Goal: Task Accomplishment & Management: Use online tool/utility

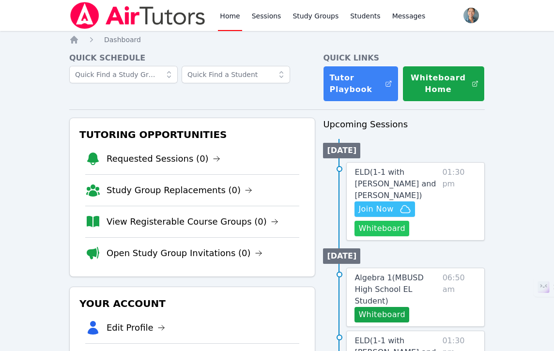
click at [380, 221] on button "Whiteboard" at bounding box center [382, 229] width 55 height 16
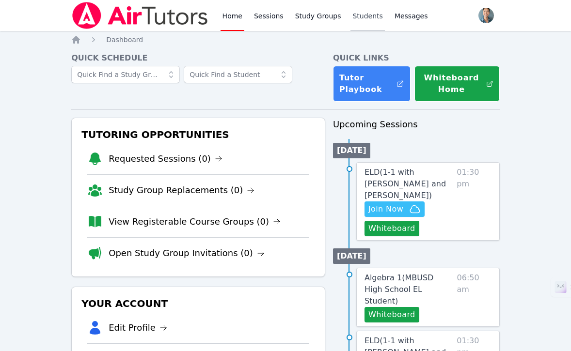
click at [379, 15] on link "Students" at bounding box center [367, 15] width 34 height 31
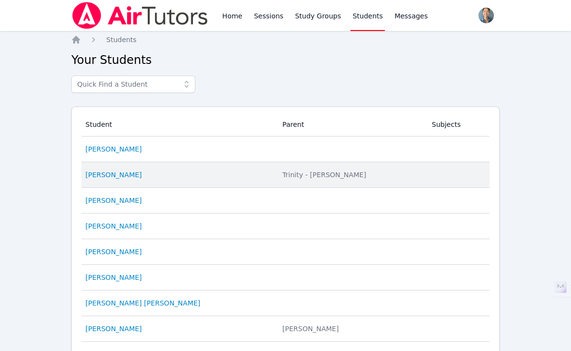
click at [200, 170] on div "[PERSON_NAME]" at bounding box center [177, 175] width 185 height 10
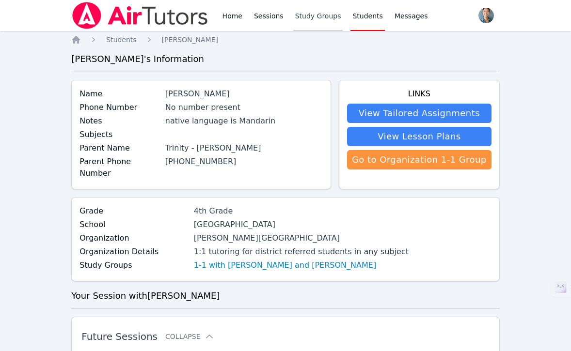
click at [310, 15] on link "Study Groups" at bounding box center [318, 15] width 50 height 31
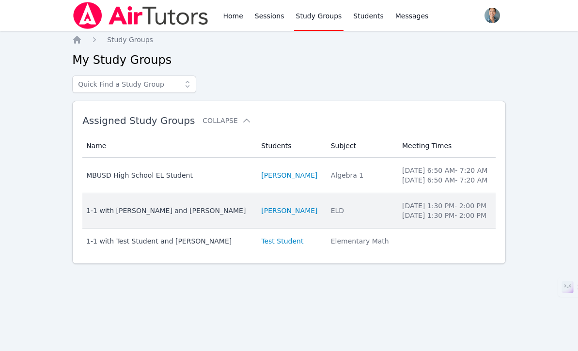
click at [207, 202] on td "Name 1-1 with Ethan Wu and Alan Zhang" at bounding box center [168, 210] width 173 height 35
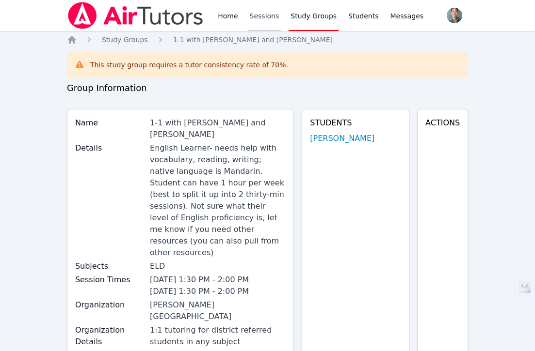
click at [261, 19] on link "Sessions" at bounding box center [264, 15] width 33 height 31
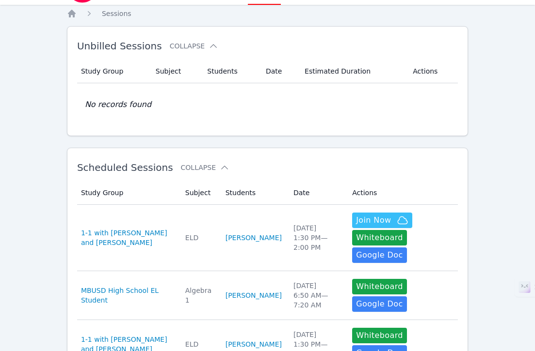
scroll to position [27, 0]
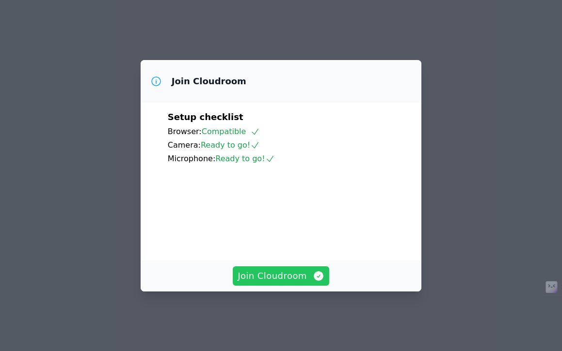
click at [271, 276] on span "Join Cloudroom" at bounding box center [280, 276] width 87 height 14
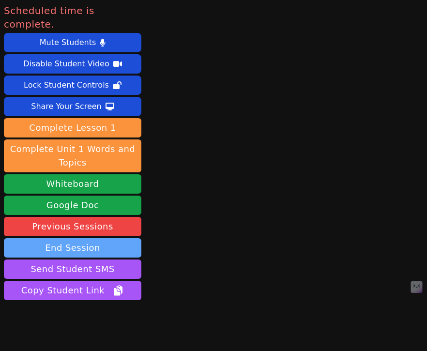
click at [77, 238] on button "End Session" at bounding box center [73, 247] width 138 height 19
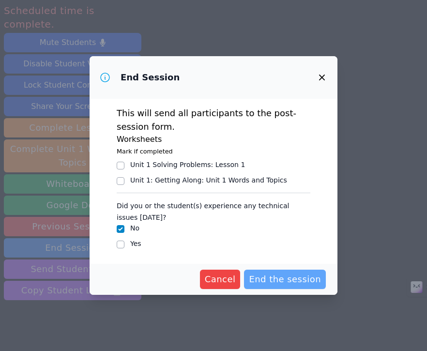
click at [294, 279] on span "End the session" at bounding box center [285, 280] width 72 height 14
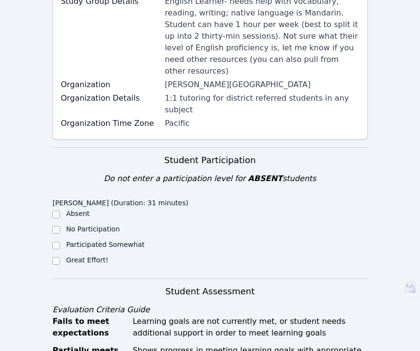
scroll to position [200, 0]
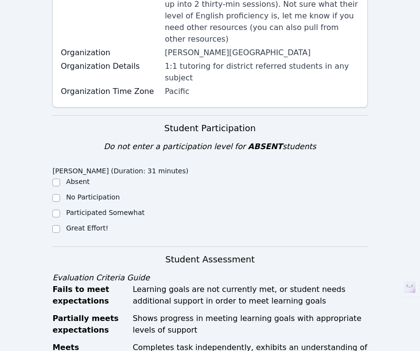
click at [92, 224] on label "Great Effort!" at bounding box center [87, 228] width 42 height 8
click at [60, 225] on input "Great Effort!" at bounding box center [56, 229] width 8 height 8
checkbox input "true"
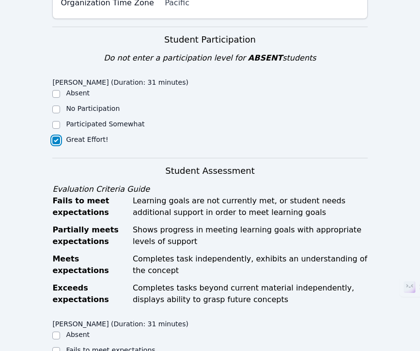
scroll to position [463, 0]
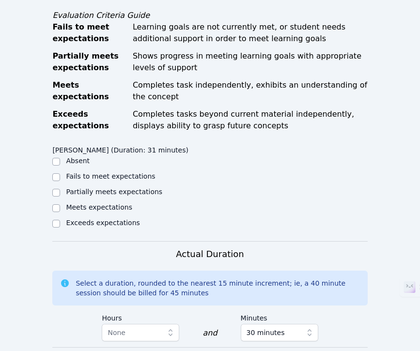
click at [108, 188] on label "Partially meets expectations" at bounding box center [114, 192] width 96 height 8
click at [60, 189] on input "Partially meets expectations" at bounding box center [56, 193] width 8 height 8
checkbox input "true"
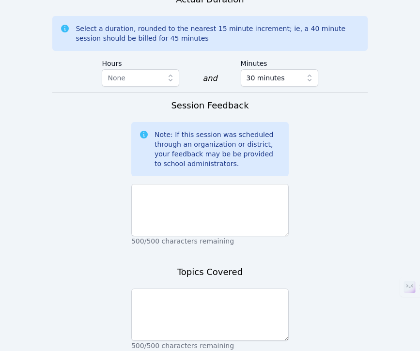
scroll to position [774, 0]
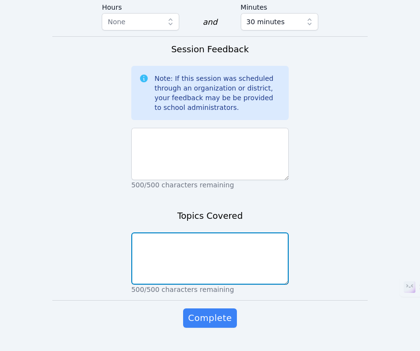
click at [192, 233] on textarea at bounding box center [210, 259] width 158 height 52
click at [193, 233] on textarea at bounding box center [210, 259] width 158 height 52
paste textarea "We worked on Getting Along with Others (Unit 1). During the session, I tested t…"
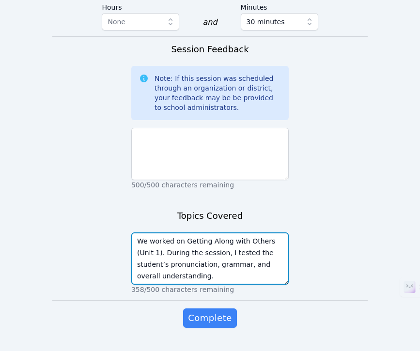
type textarea "We worked on Getting Along with Others (Unit 1). During the session, I tested t…"
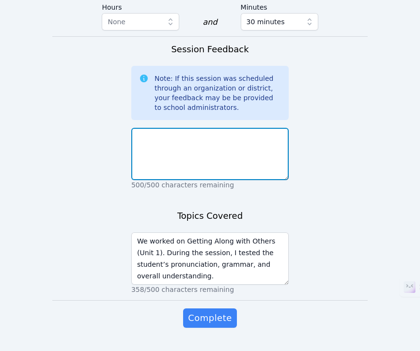
click at [224, 128] on textarea at bounding box center [210, 154] width 158 height 52
click at [225, 128] on textarea at bounding box center [210, 154] width 158 height 52
click at [226, 128] on textarea at bounding box center [210, 154] width 158 height 52
paste textarea "The student was able to pronounce most of the words, though there were still ch…"
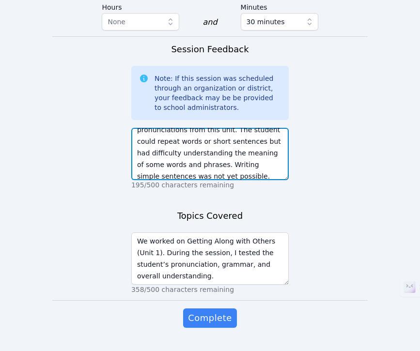
scroll to position [47, 0]
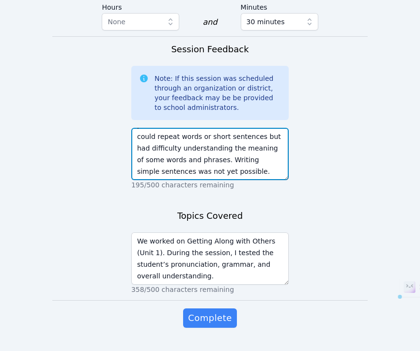
drag, startPoint x: 182, startPoint y: 138, endPoint x: 212, endPoint y: 145, distance: 30.4
click at [212, 145] on textarea "The student was able to pronounce most of the words, though there were still ch…" at bounding box center [210, 154] width 158 height 52
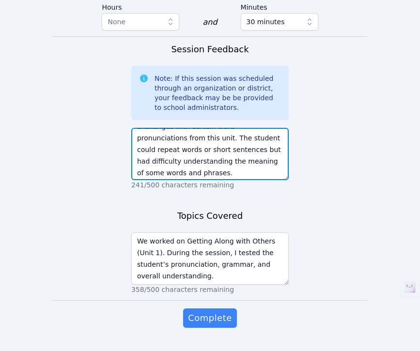
scroll to position [35, 0]
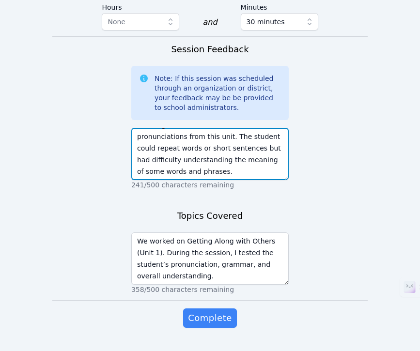
click at [244, 136] on textarea "The student was able to pronounce most of the words, though there were still ch…" at bounding box center [210, 154] width 158 height 52
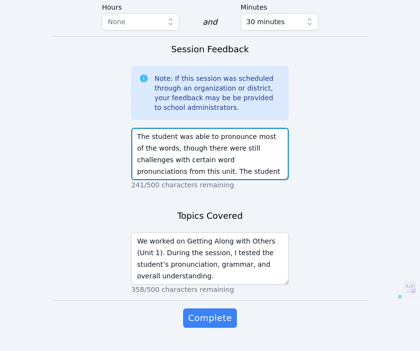
drag, startPoint x: 180, startPoint y: 142, endPoint x: 92, endPoint y: 90, distance: 102.6
paste textarea "Ethan was able to say most of the words, but some pronunciations are still tric…"
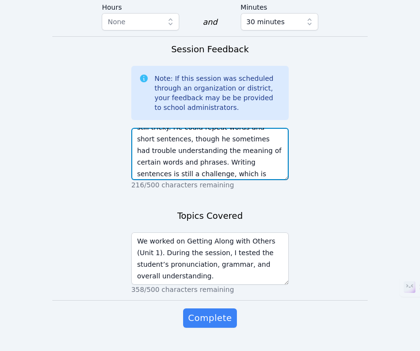
scroll to position [35, 0]
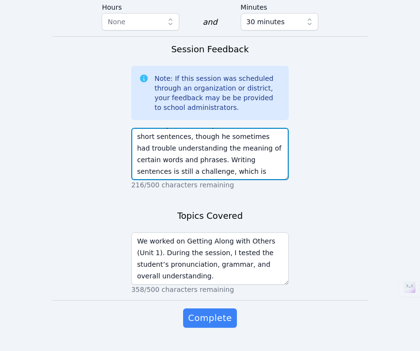
click at [251, 142] on textarea "Ethan was able to say most of the words, but some pronunciations are still tric…" at bounding box center [210, 154] width 158 height 52
drag, startPoint x: 168, startPoint y: 148, endPoint x: 300, endPoint y: 149, distance: 131.8
type textarea "Ethan was able to say most of the words, but some pronunciations are still tric…"
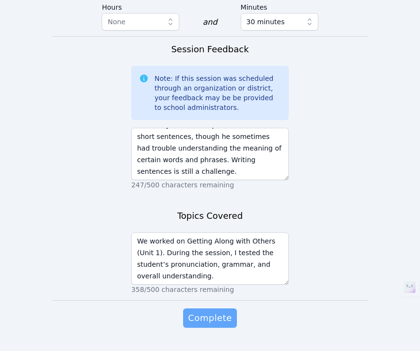
click at [221, 312] on span "Complete" at bounding box center [210, 319] width 44 height 14
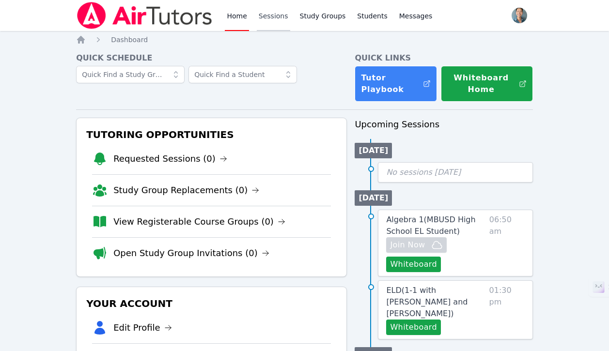
click at [273, 21] on link "Sessions" at bounding box center [273, 15] width 33 height 31
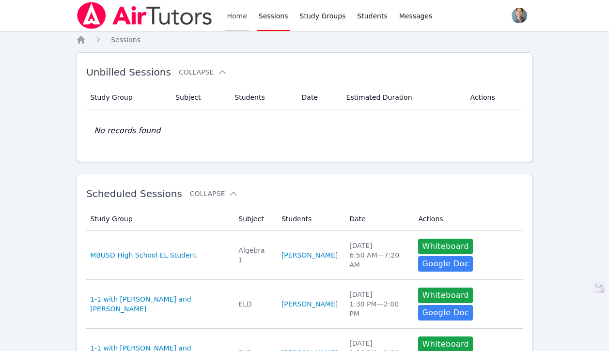
click at [244, 19] on link "Home" at bounding box center [237, 15] width 24 height 31
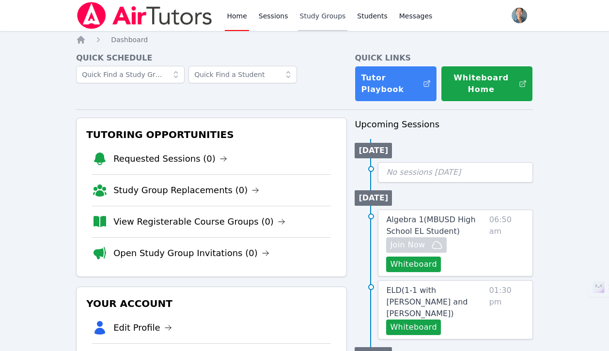
click at [327, 16] on link "Study Groups" at bounding box center [323, 15] width 50 height 31
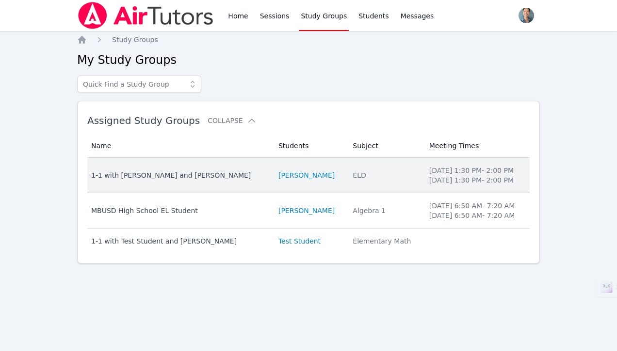
click at [202, 176] on div "1-1 with [PERSON_NAME] and [PERSON_NAME]" at bounding box center [178, 176] width 175 height 10
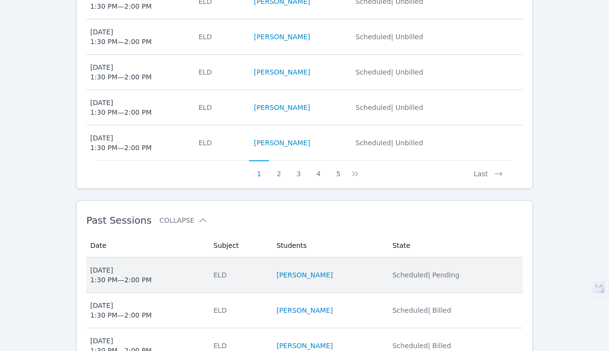
scroll to position [723, 0]
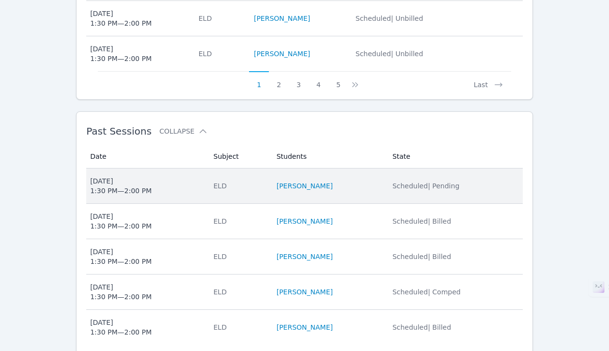
click at [224, 169] on td "Subject ELD" at bounding box center [239, 186] width 63 height 35
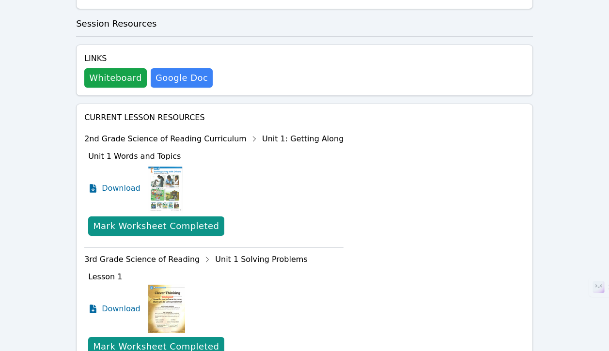
scroll to position [711, 0]
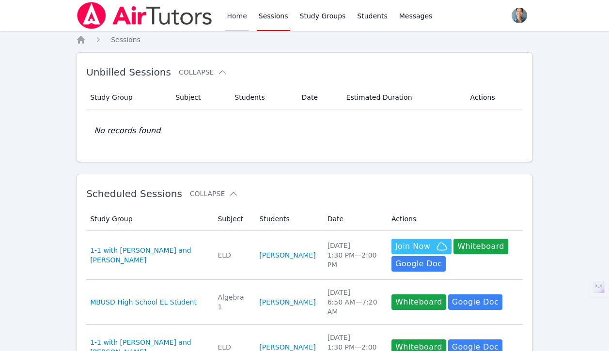
click at [232, 25] on link "Home" at bounding box center [237, 15] width 24 height 31
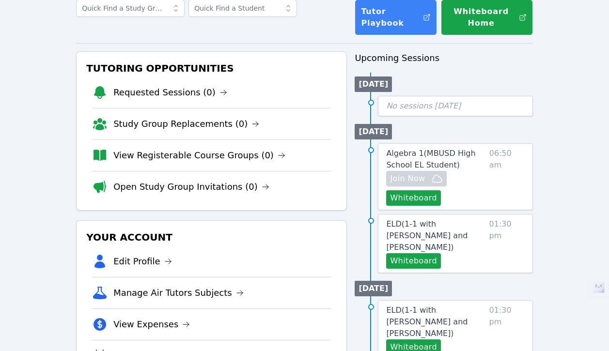
scroll to position [67, 0]
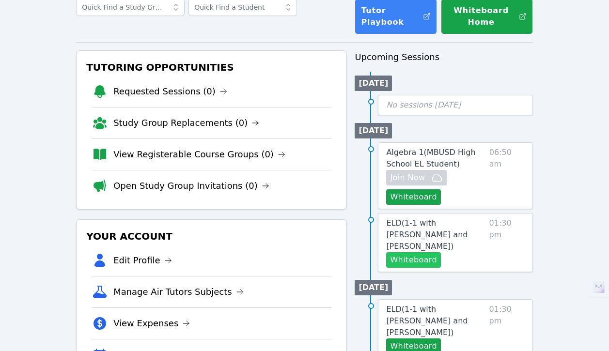
click at [423, 253] on button "Whiteboard" at bounding box center [413, 261] width 55 height 16
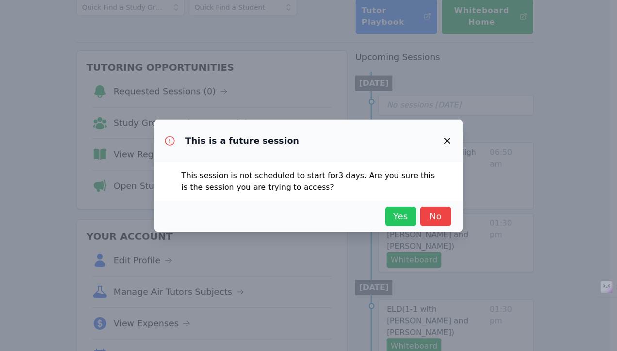
click at [394, 218] on span "Yes" at bounding box center [400, 217] width 21 height 14
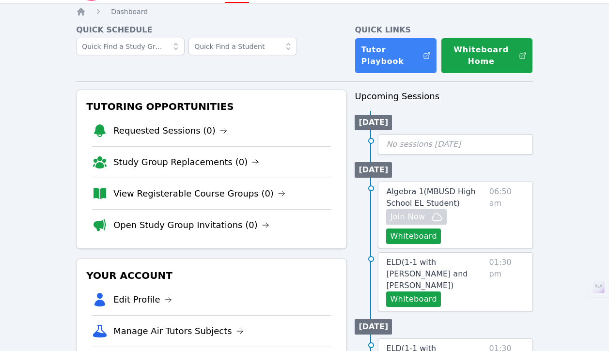
scroll to position [0, 0]
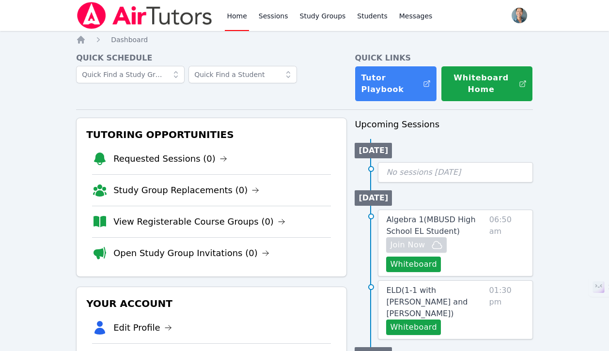
click at [288, 17] on div "Home Sessions Study Groups Students Messages" at bounding box center [329, 15] width 209 height 31
click at [277, 17] on link "Sessions" at bounding box center [273, 15] width 33 height 31
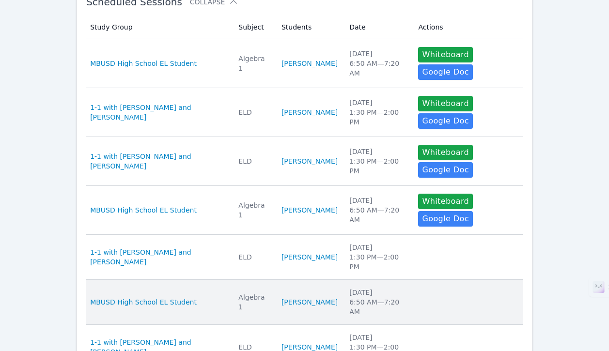
scroll to position [352, 0]
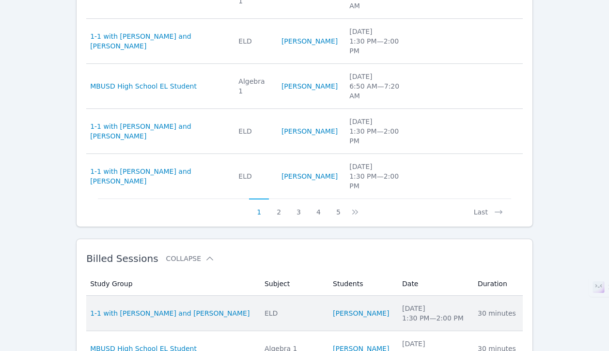
scroll to position [549, 0]
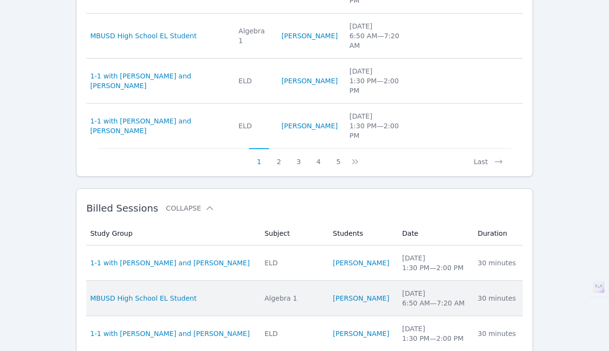
click at [265, 294] on div "Algebra 1" at bounding box center [293, 299] width 57 height 10
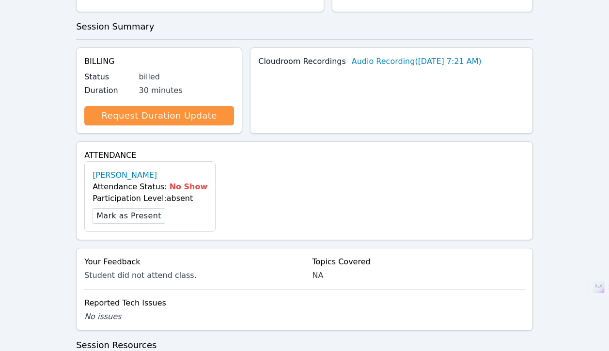
scroll to position [330, 0]
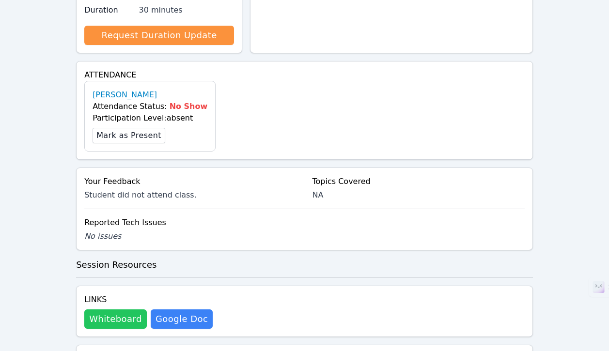
click at [124, 310] on button "Whiteboard" at bounding box center [115, 319] width 63 height 19
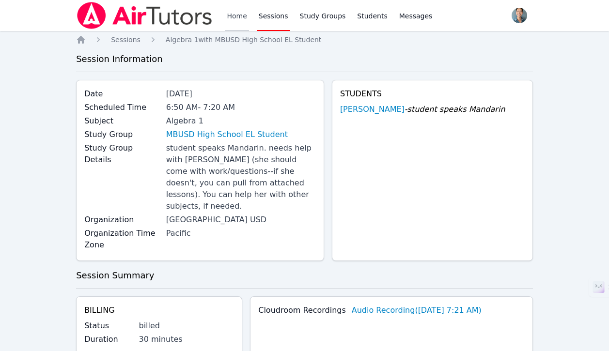
click at [224, 12] on div "Home Sessions Study Groups Students Messages" at bounding box center [255, 15] width 358 height 31
click at [235, 14] on link "Home" at bounding box center [237, 15] width 24 height 31
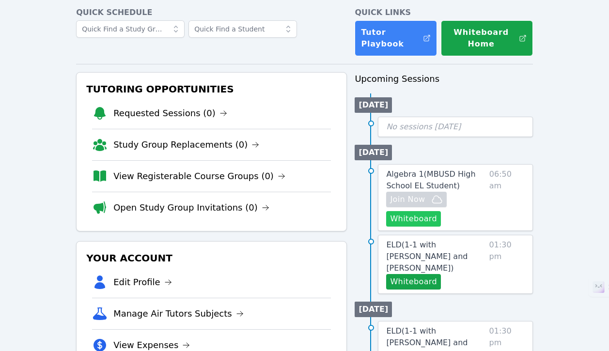
scroll to position [51, 0]
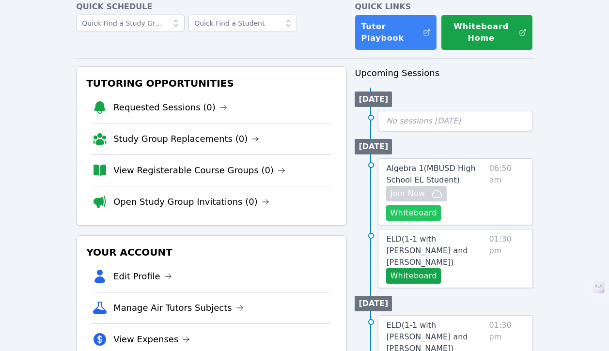
click at [423, 211] on button "Whiteboard" at bounding box center [413, 214] width 55 height 16
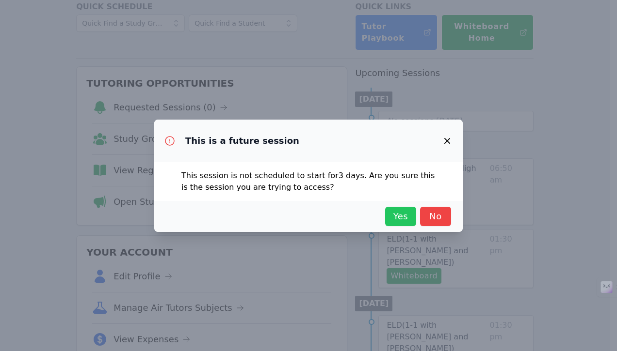
click at [395, 217] on span "Yes" at bounding box center [400, 217] width 21 height 14
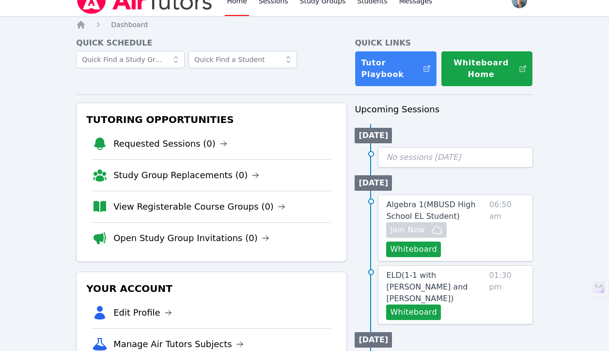
scroll to position [0, 0]
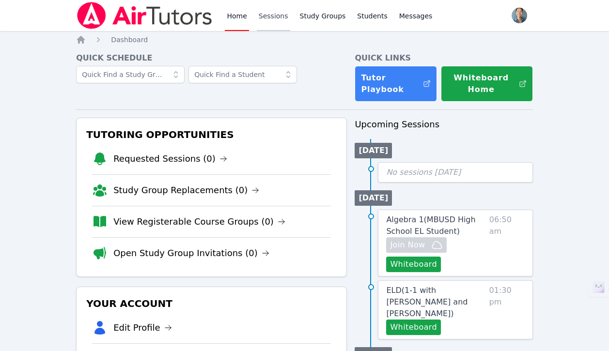
click at [267, 24] on link "Sessions" at bounding box center [273, 15] width 33 height 31
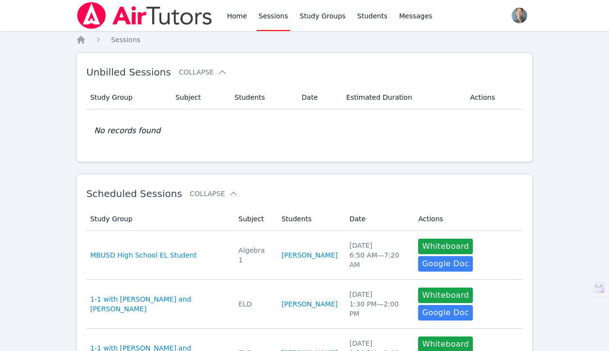
click at [273, 21] on link "Sessions" at bounding box center [273, 15] width 33 height 31
